Goal: Information Seeking & Learning: Learn about a topic

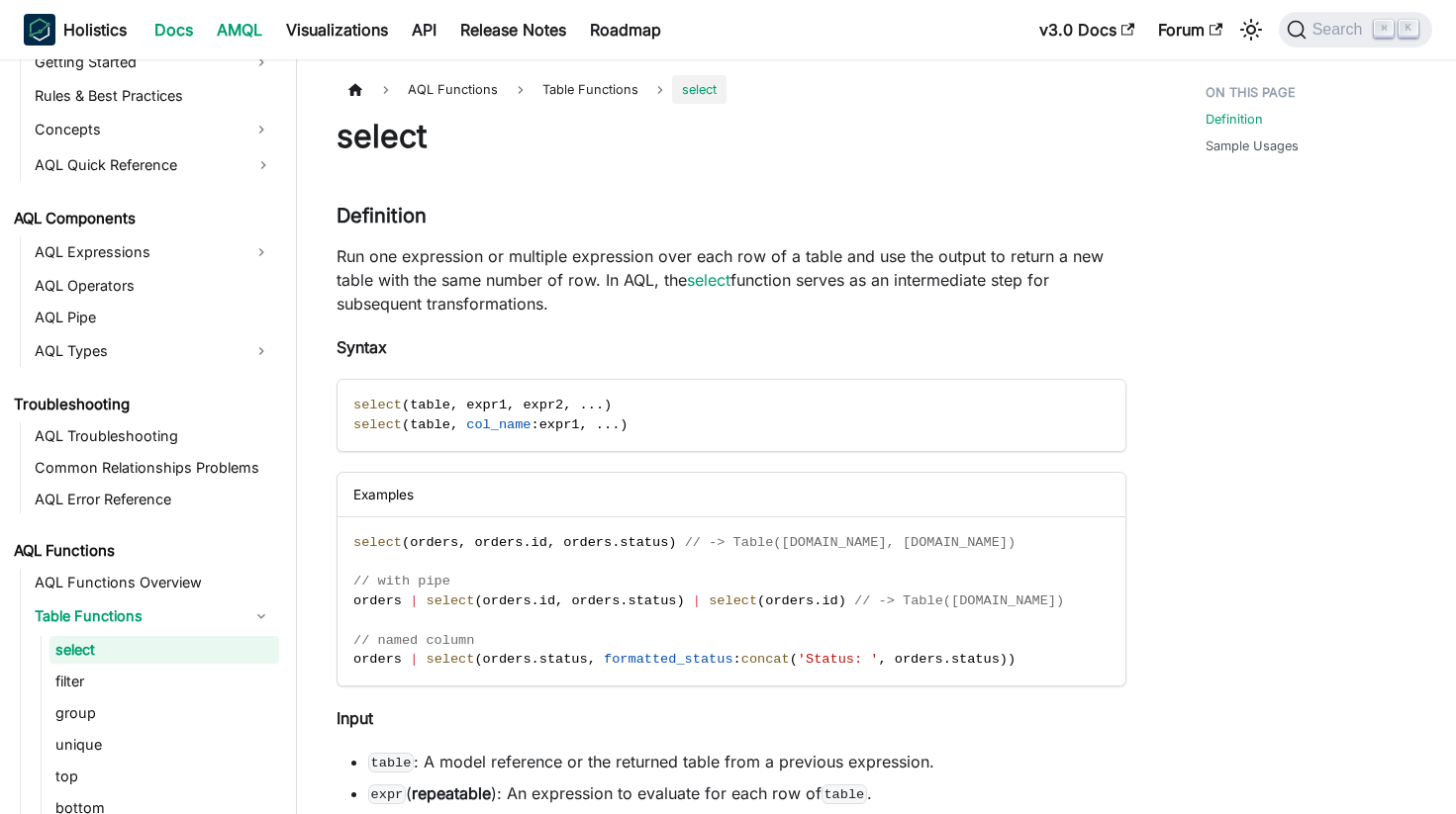
click at [162, 28] on link "Docs" at bounding box center [174, 30] width 62 height 32
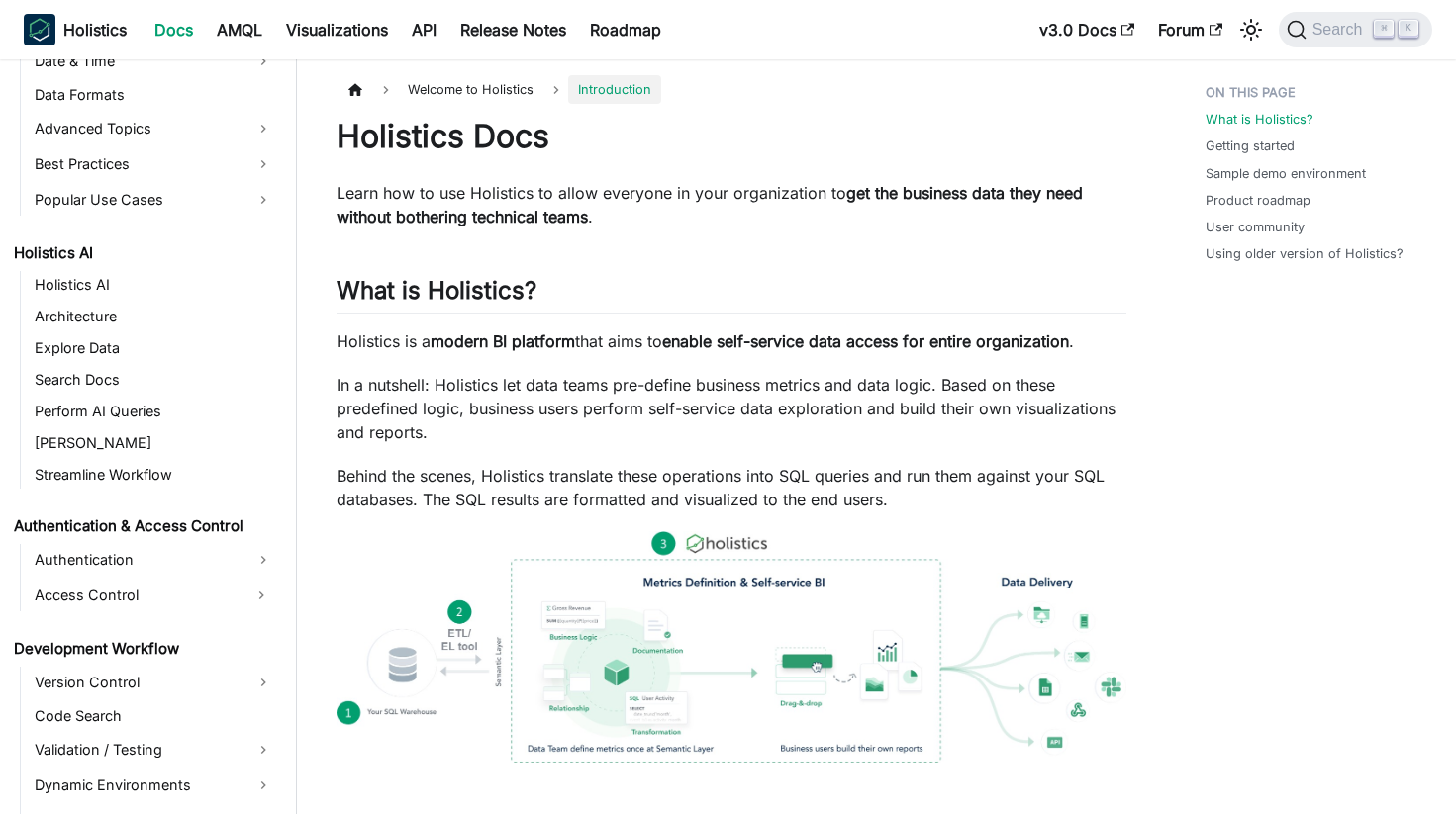
scroll to position [863, 0]
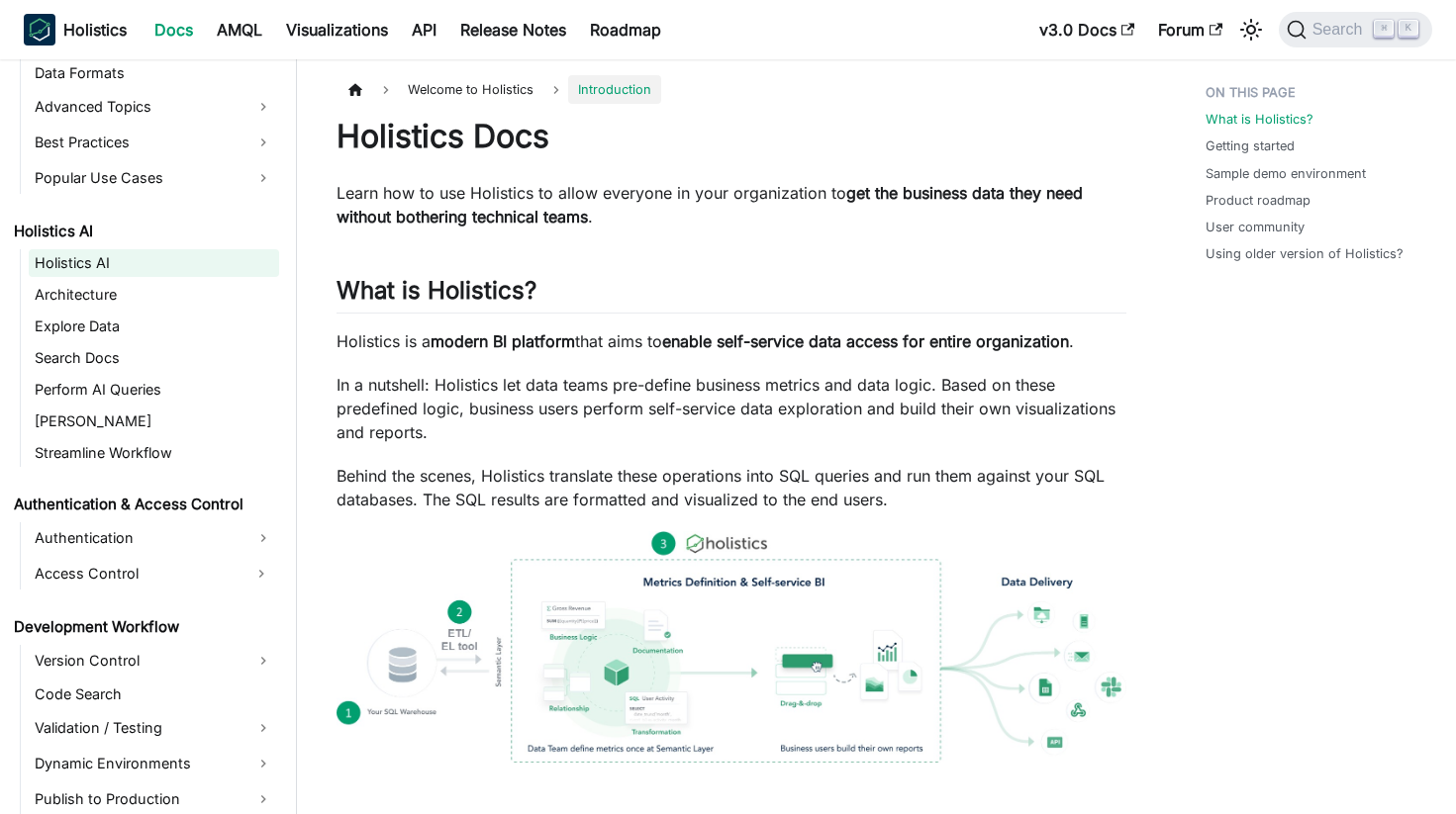
click at [92, 275] on link "Holistics AI" at bounding box center [154, 263] width 250 height 28
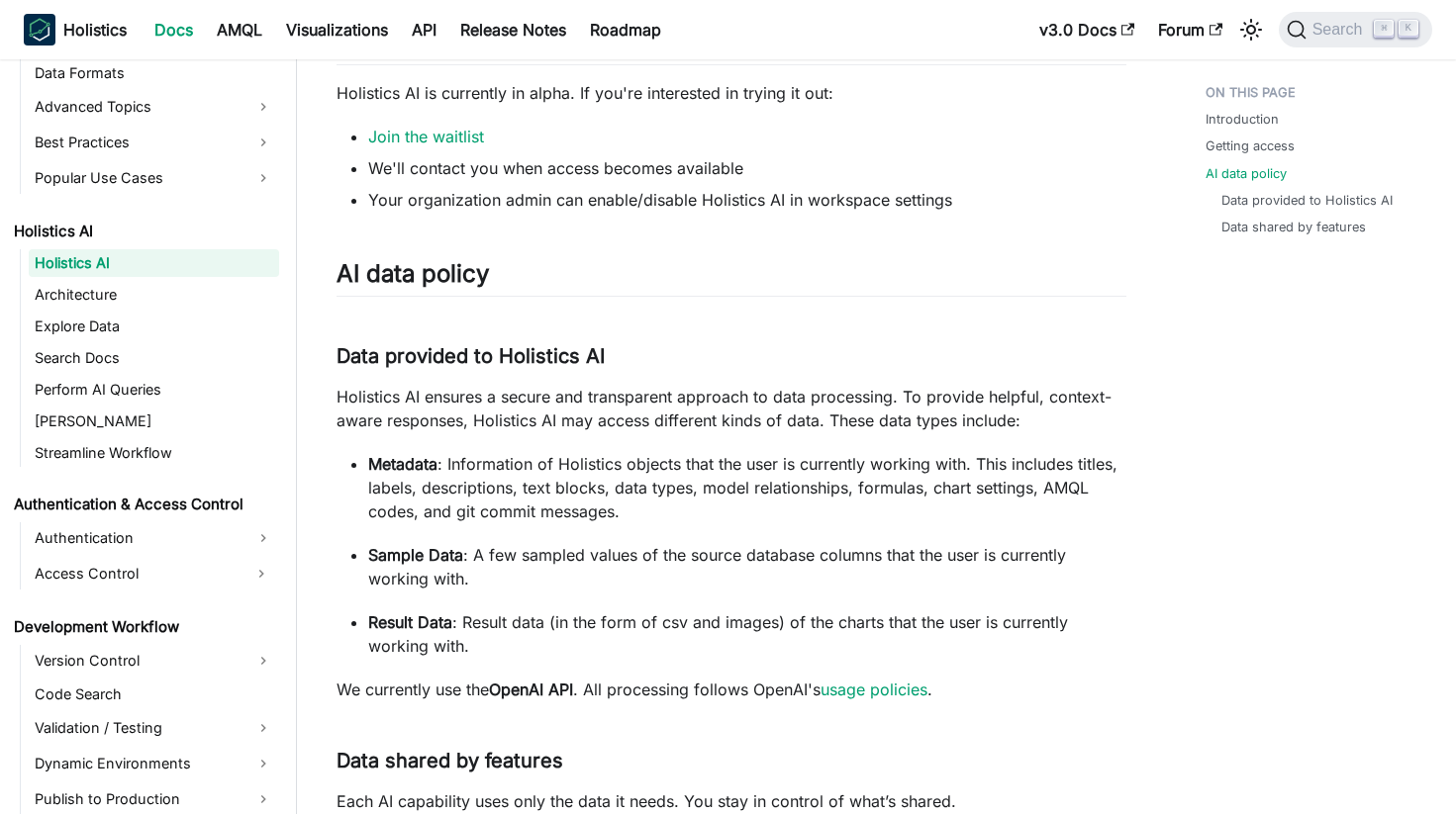
scroll to position [1641, 0]
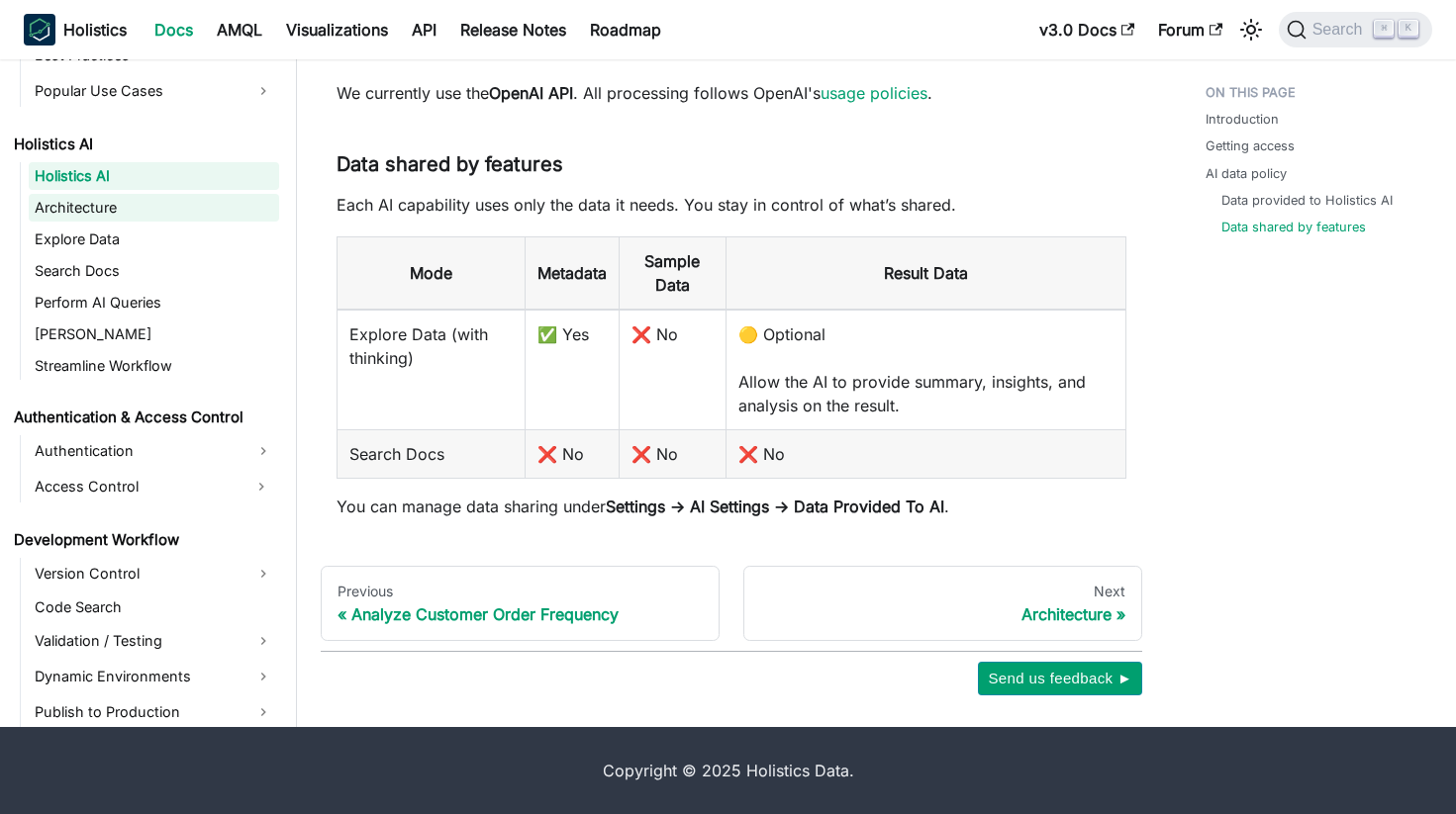
click at [115, 204] on link "Architecture" at bounding box center [154, 208] width 250 height 28
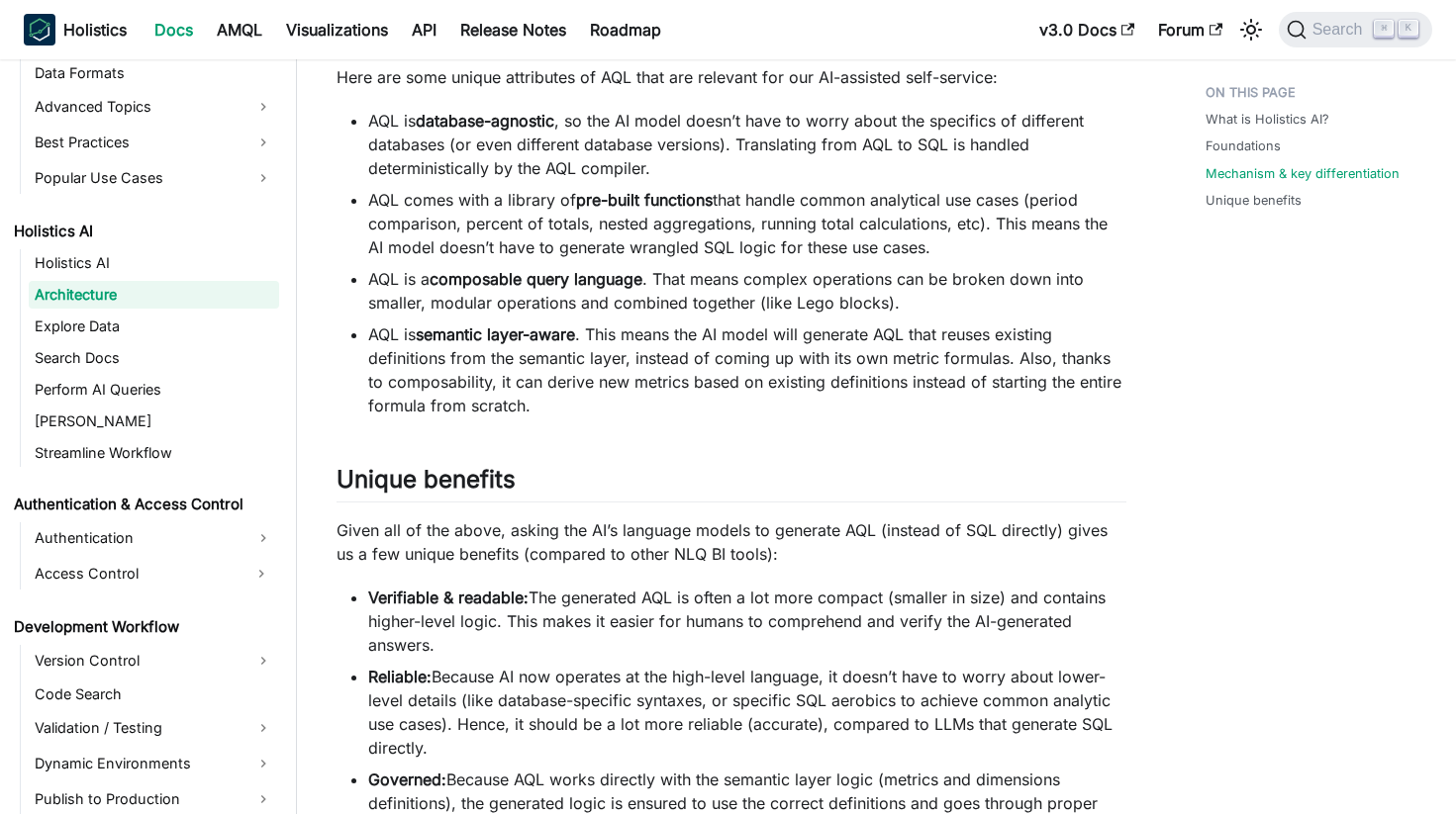
scroll to position [2136, 0]
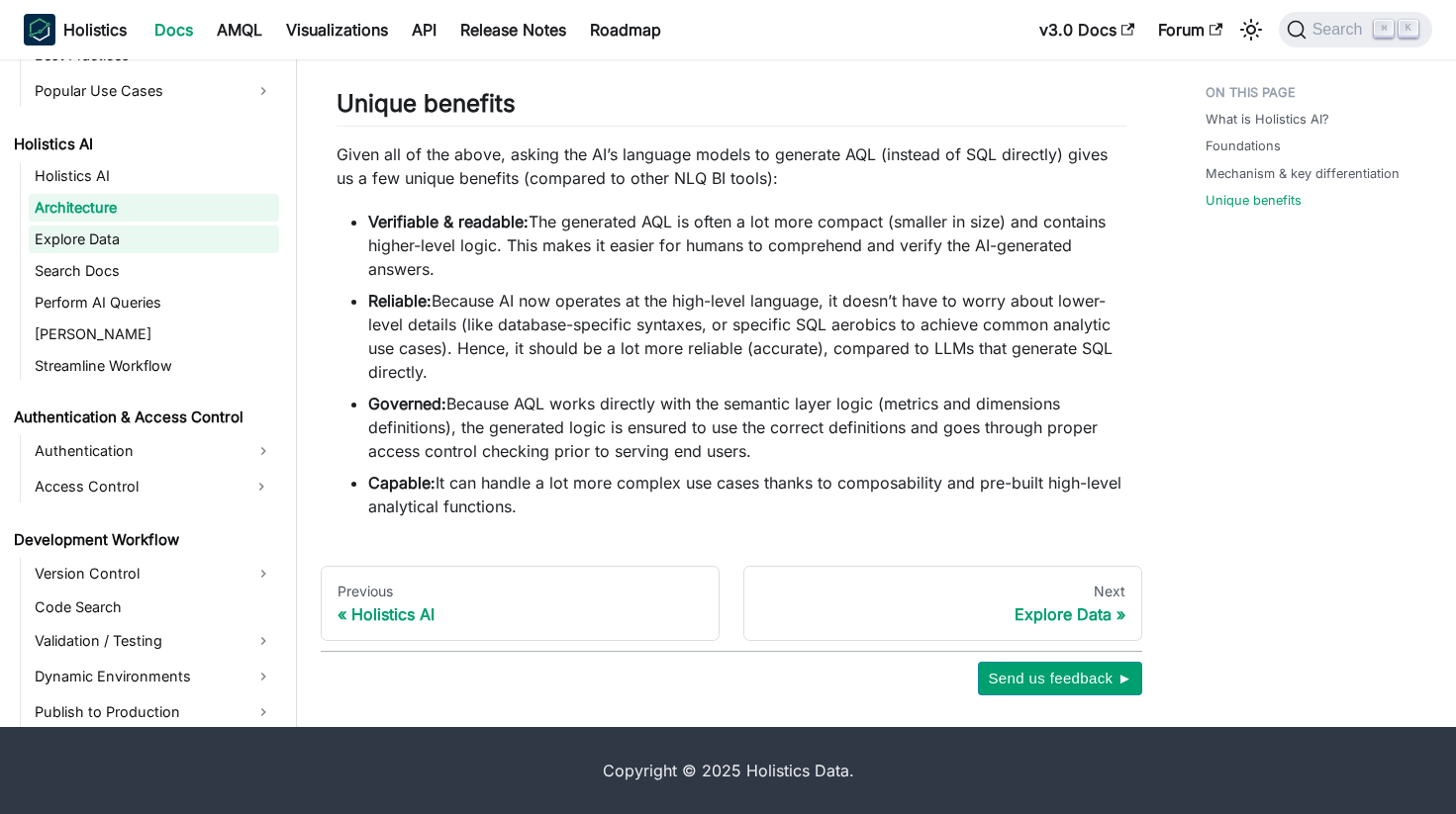
click at [148, 232] on link "Explore Data" at bounding box center [154, 239] width 250 height 28
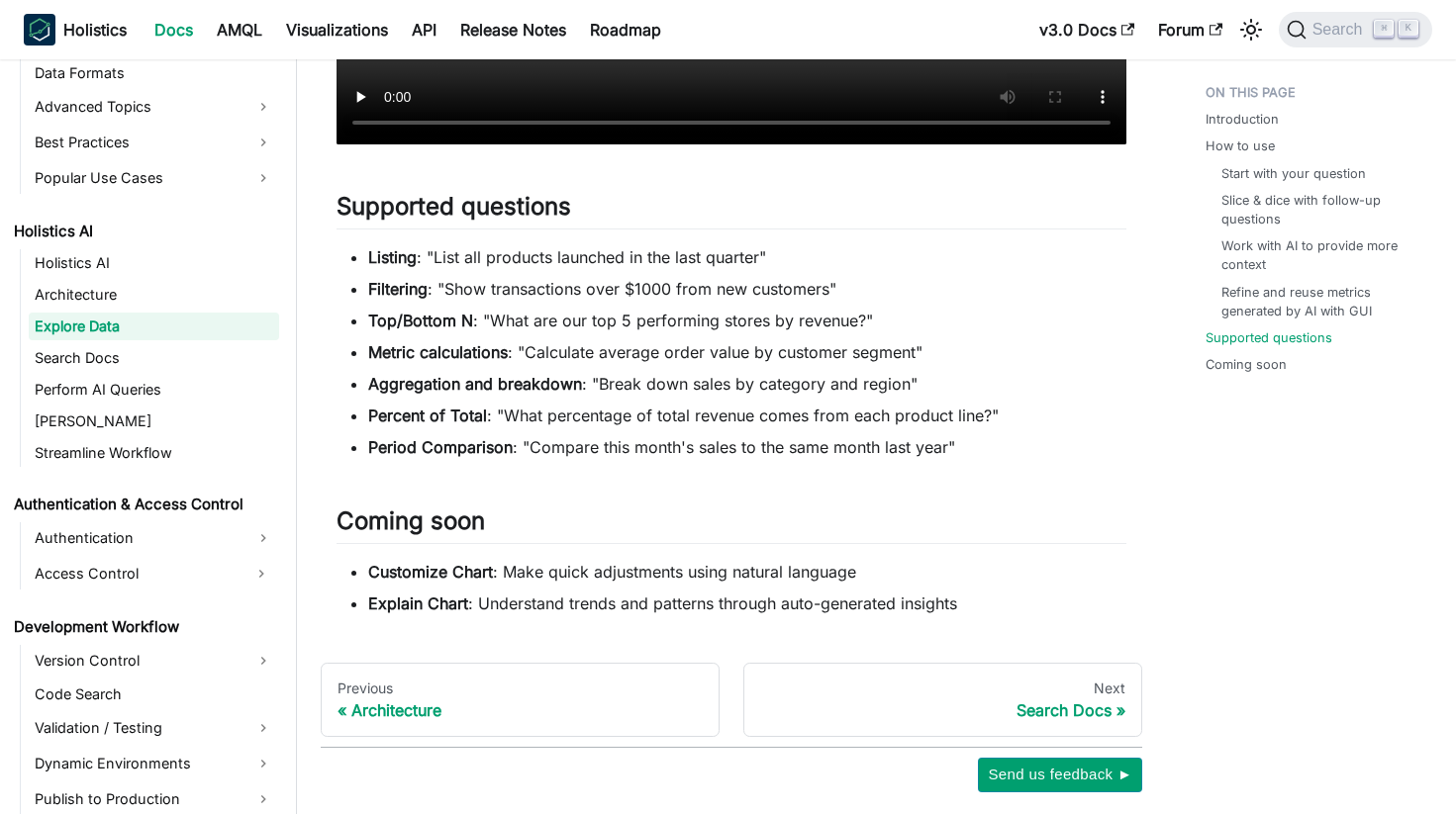
scroll to position [4022, 0]
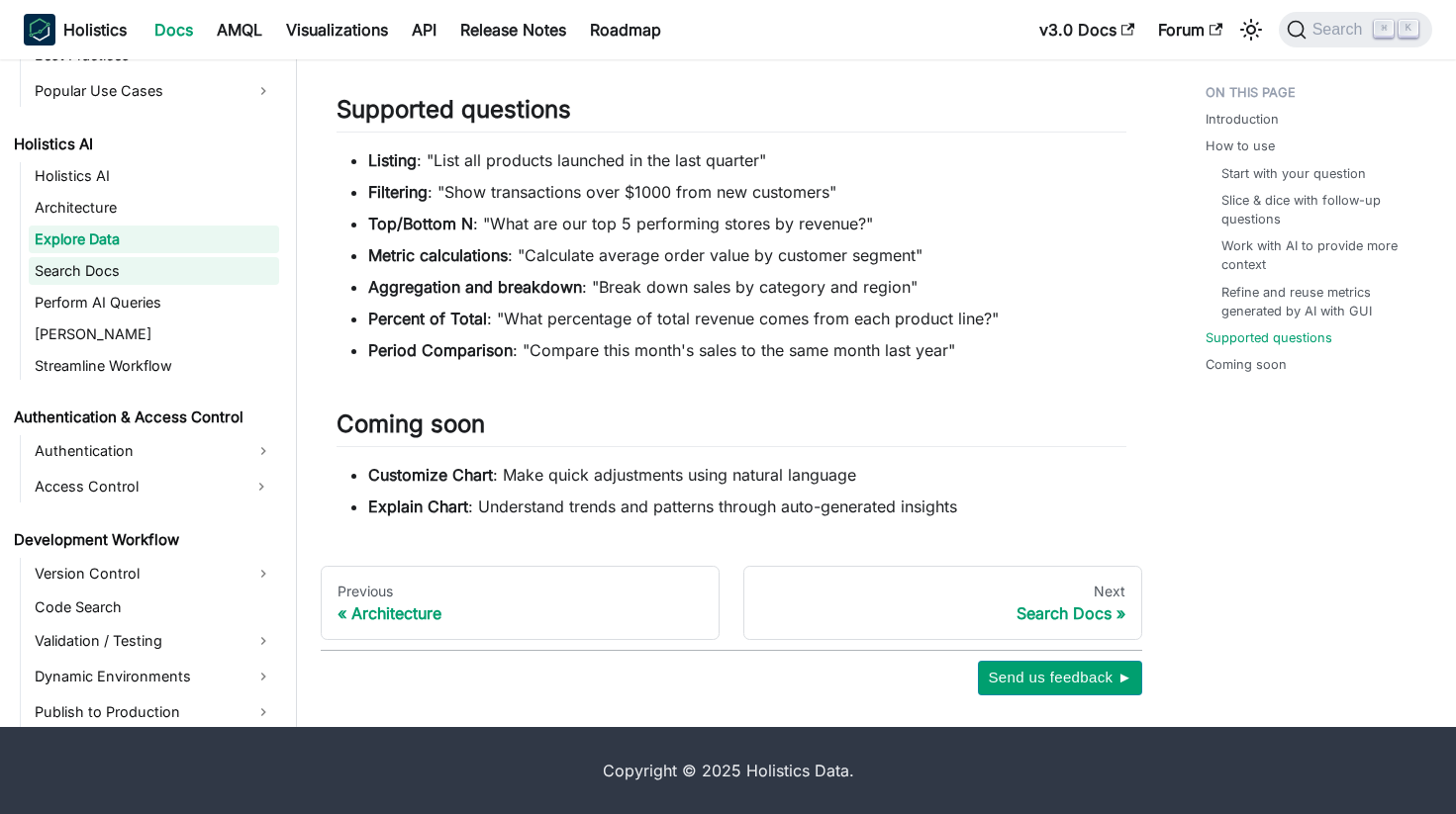
click at [91, 271] on link "Search Docs" at bounding box center [154, 271] width 250 height 28
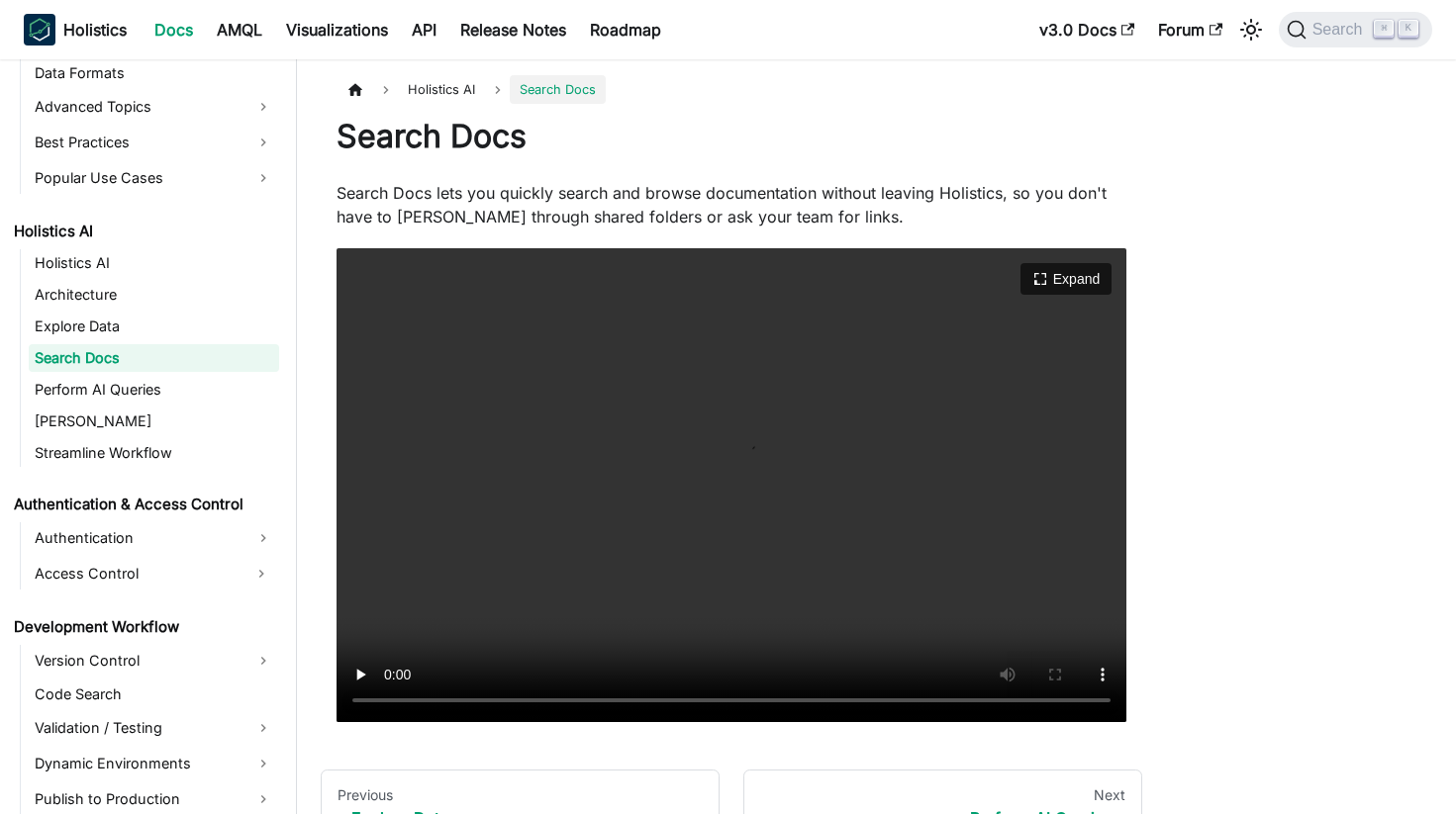
scroll to position [204, 0]
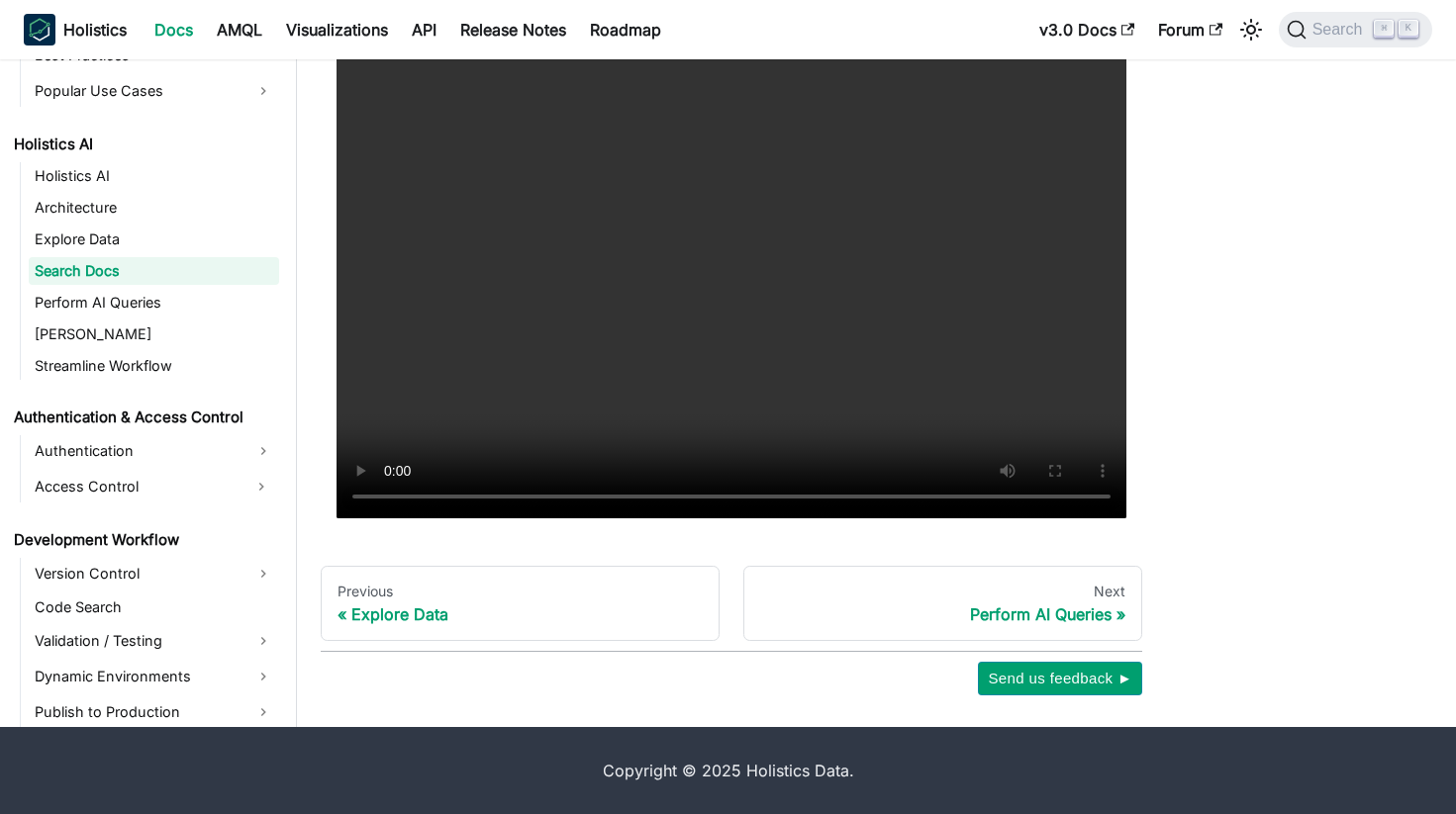
click at [61, 307] on link "Perform AI Queries" at bounding box center [154, 302] width 250 height 28
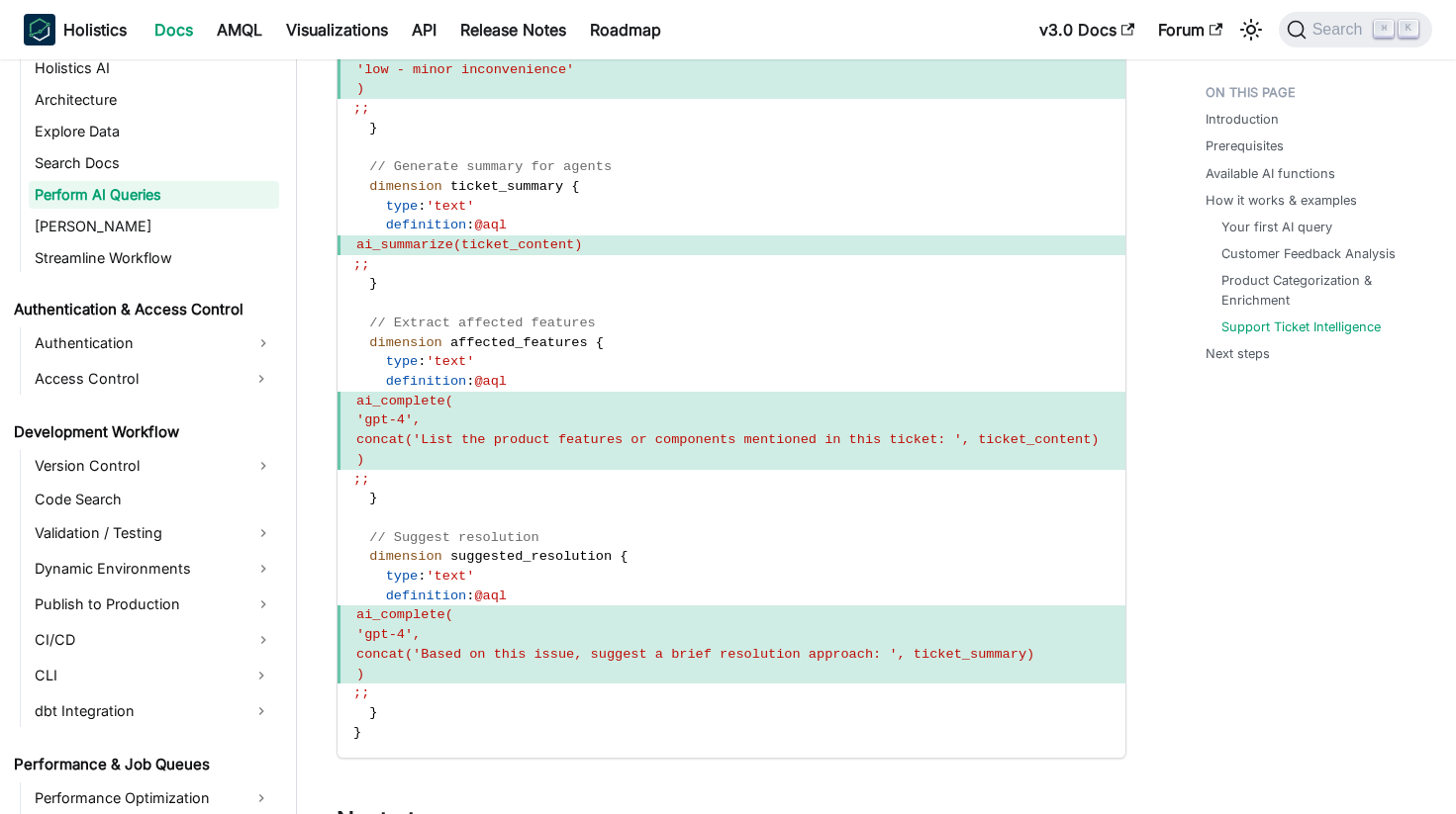
scroll to position [5703, 0]
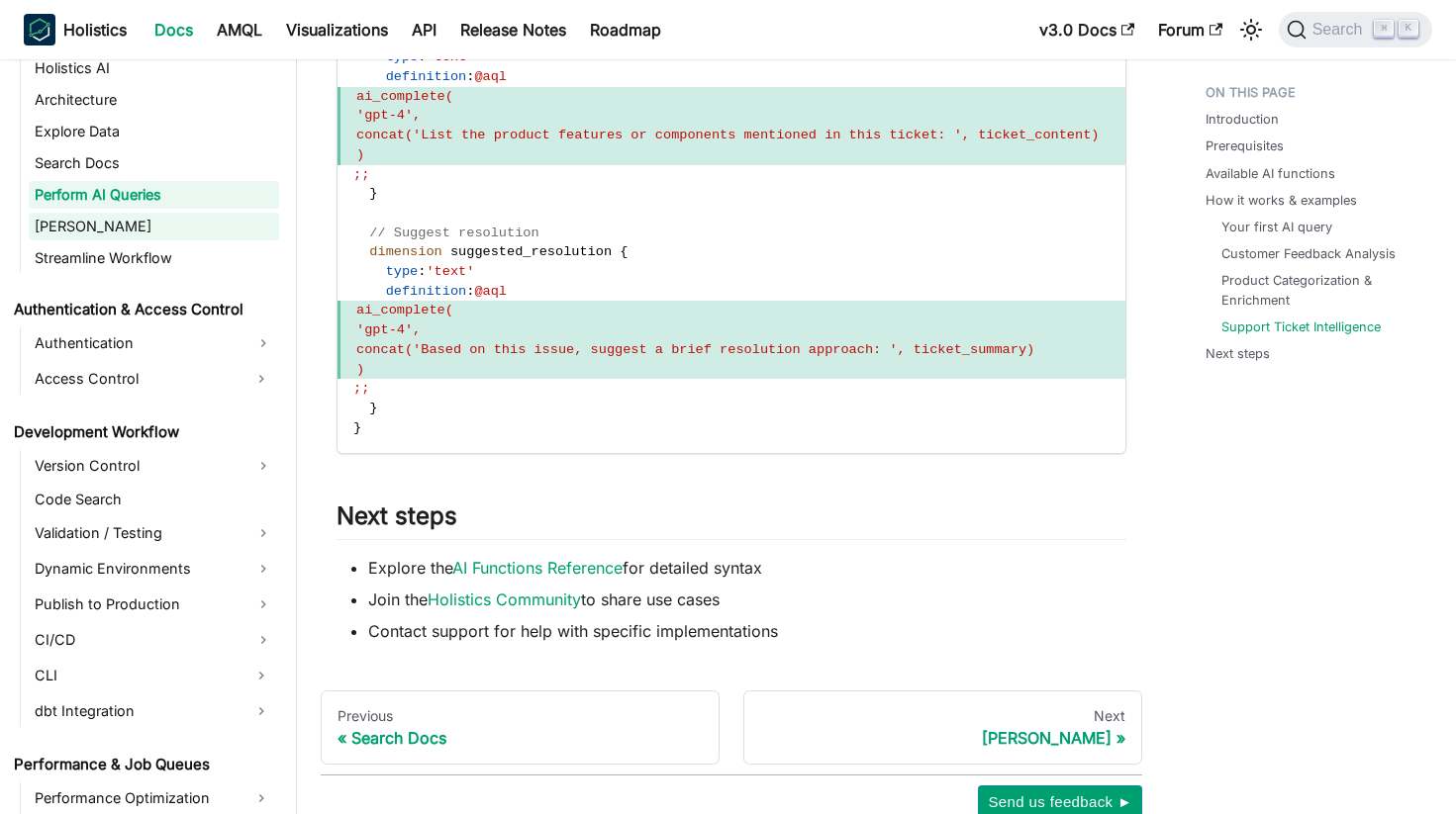
click at [70, 215] on link "[PERSON_NAME]" at bounding box center [154, 227] width 250 height 28
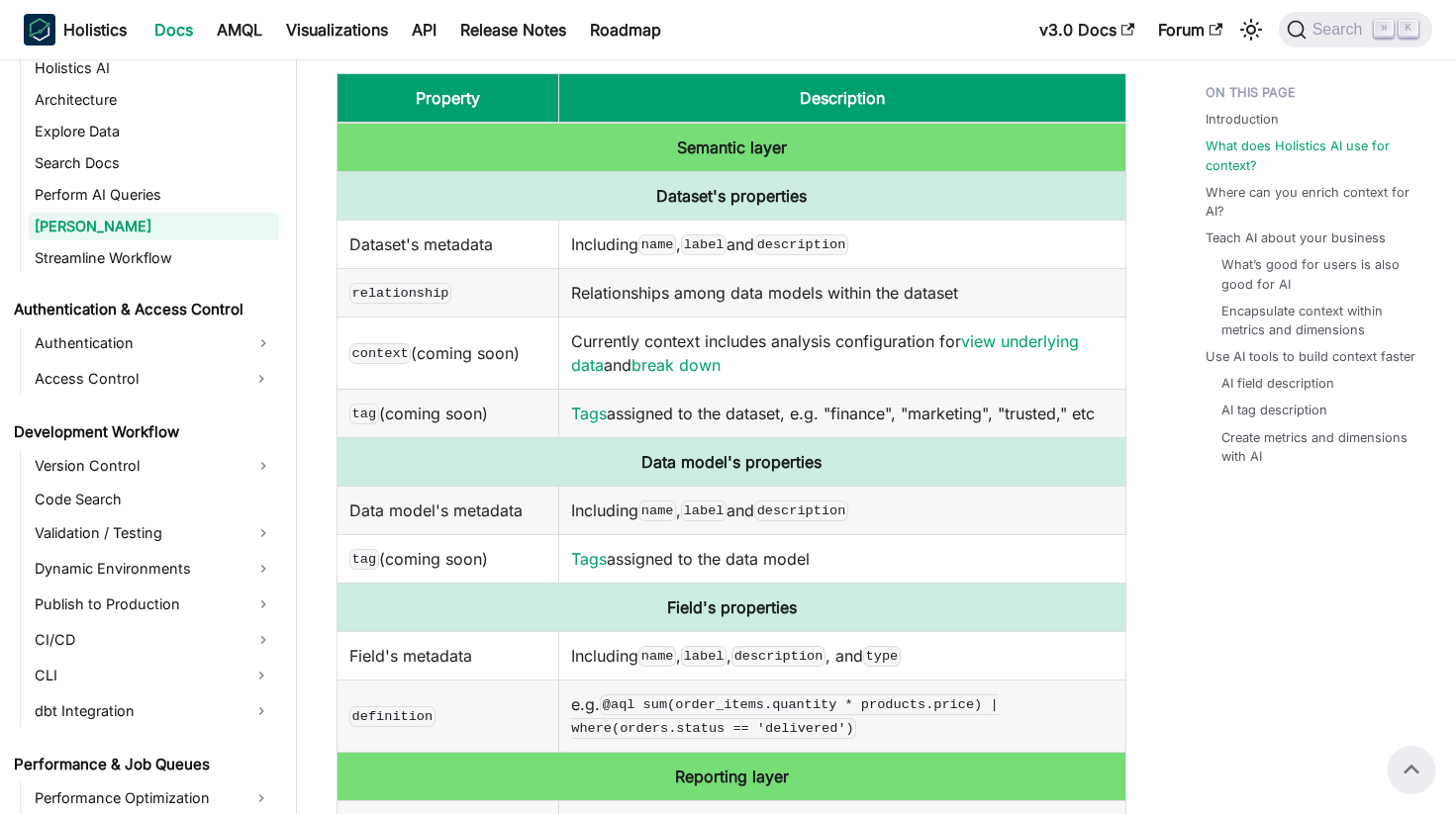
scroll to position [457, 0]
